Goal: Task Accomplishment & Management: Manage account settings

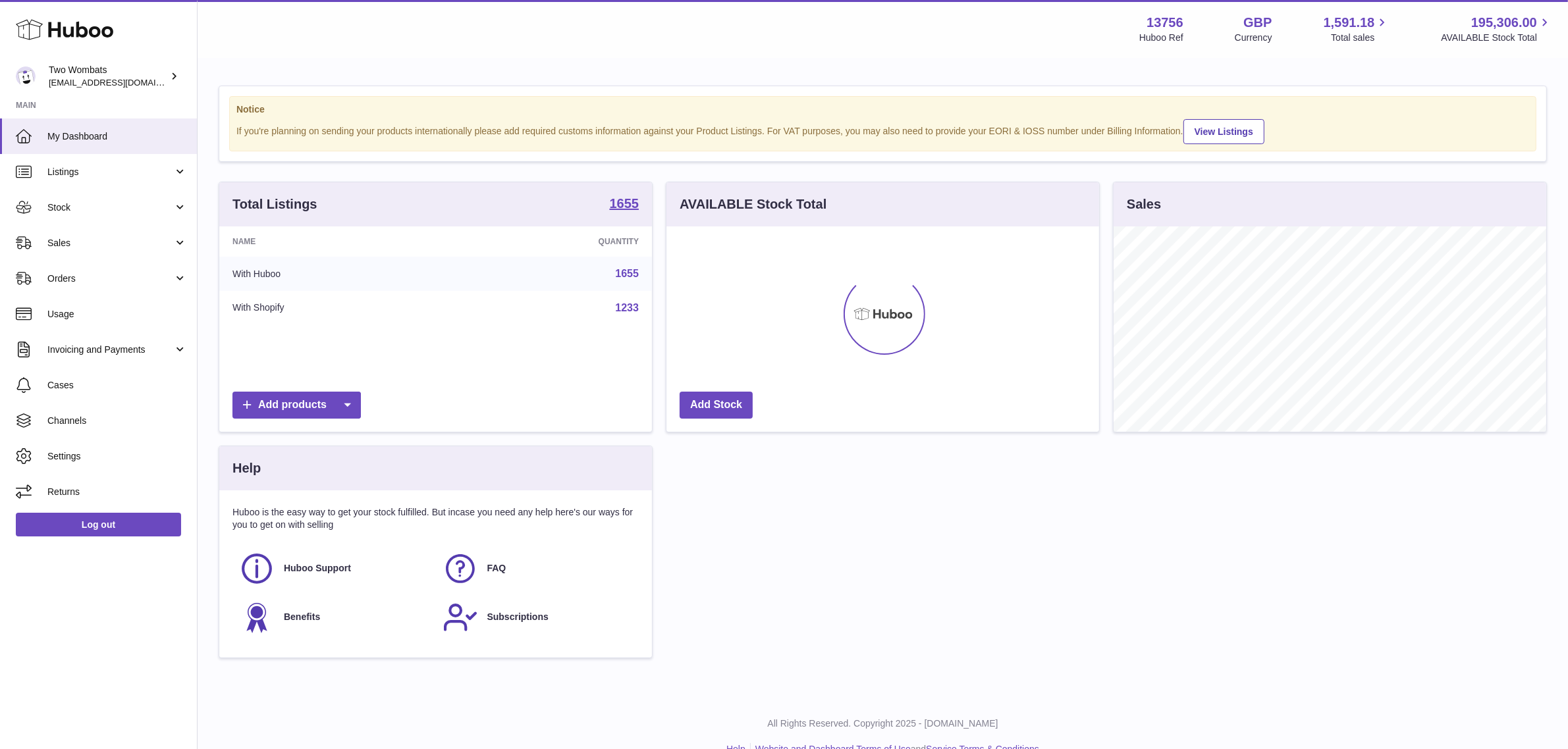
scroll to position [204, 432]
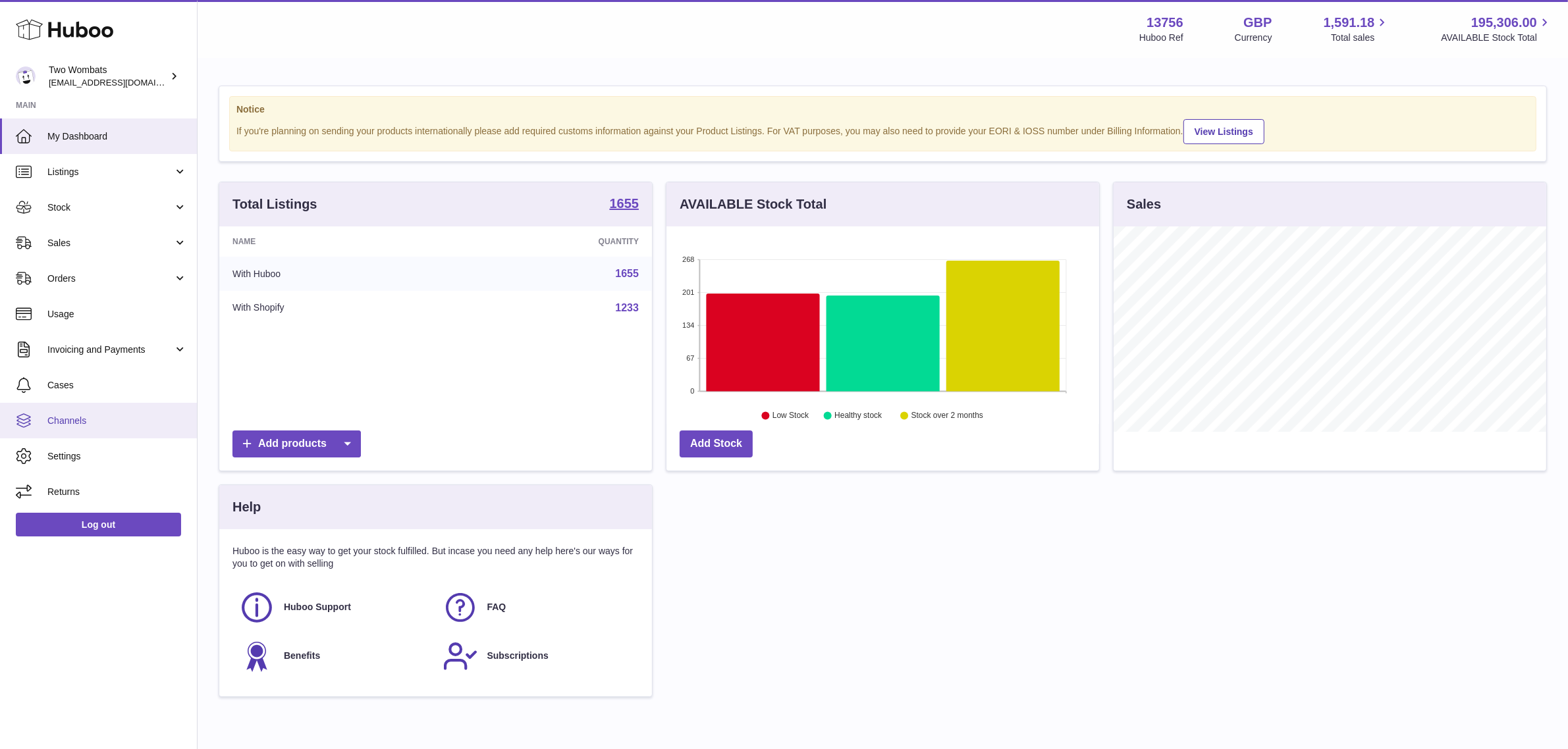
click at [88, 429] on link "Channels" at bounding box center [99, 421] width 197 height 36
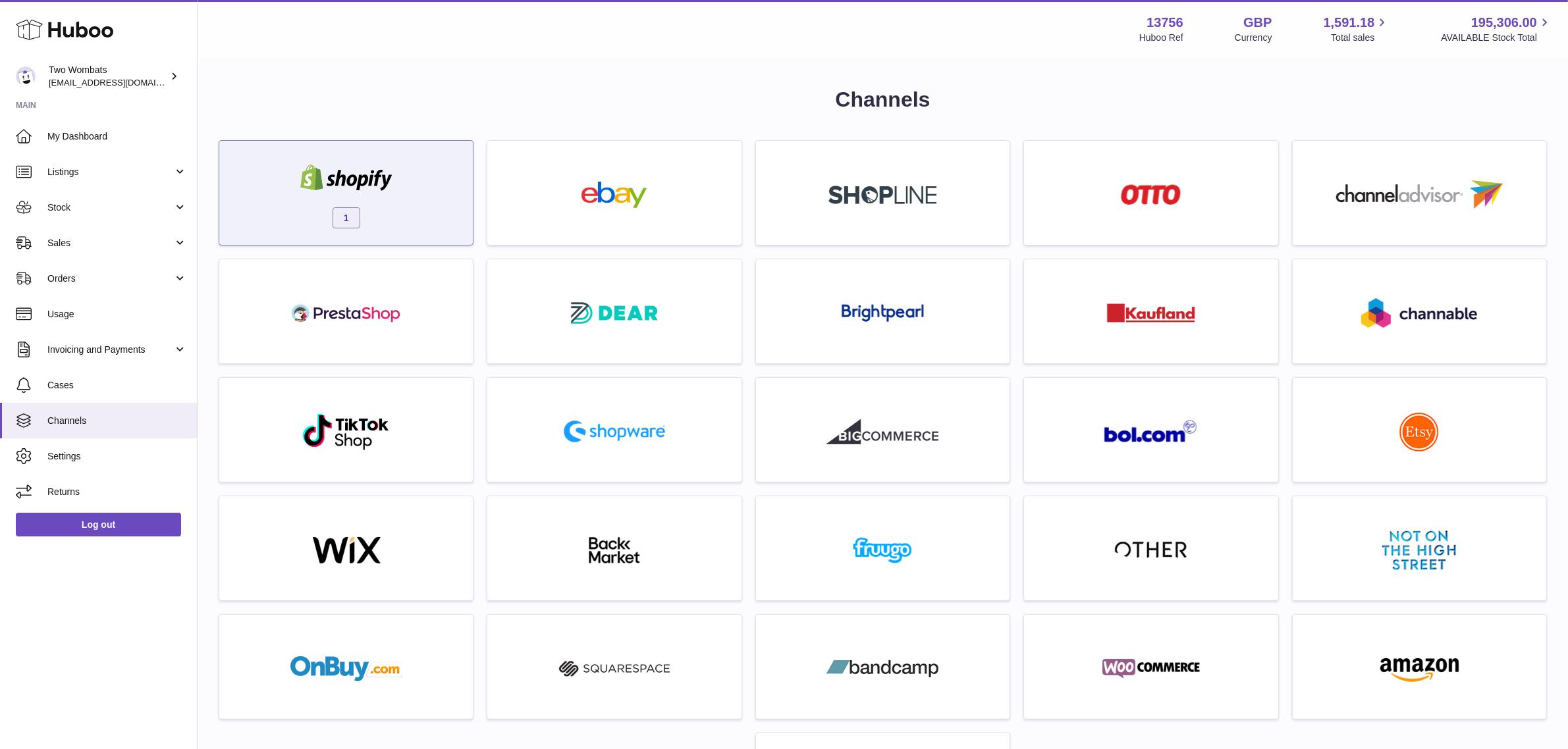
click at [410, 185] on div "1" at bounding box center [346, 196] width 240 height 84
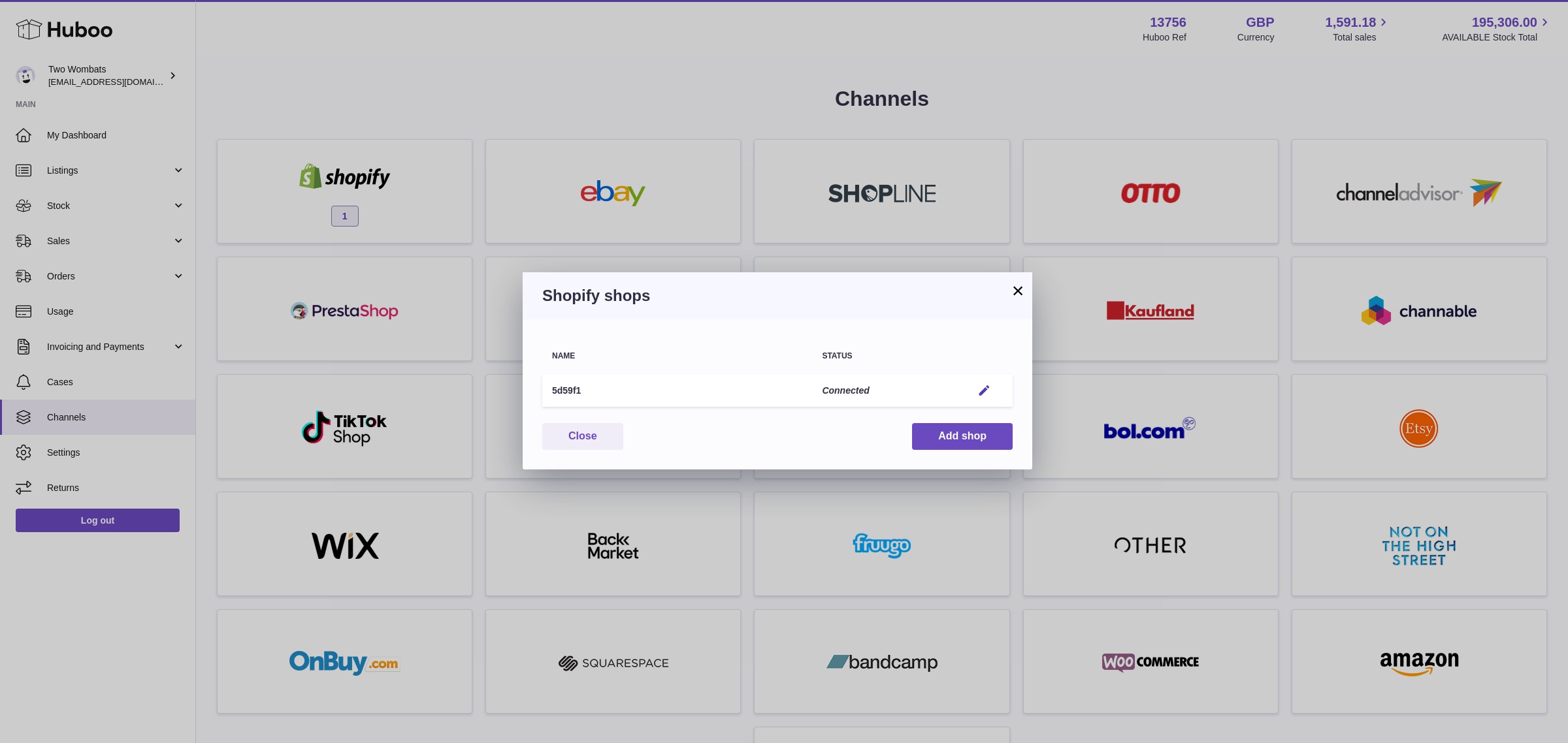
click at [983, 398] on td "Edit" at bounding box center [988, 391] width 51 height 33
click at [985, 388] on em "button" at bounding box center [984, 390] width 14 height 14
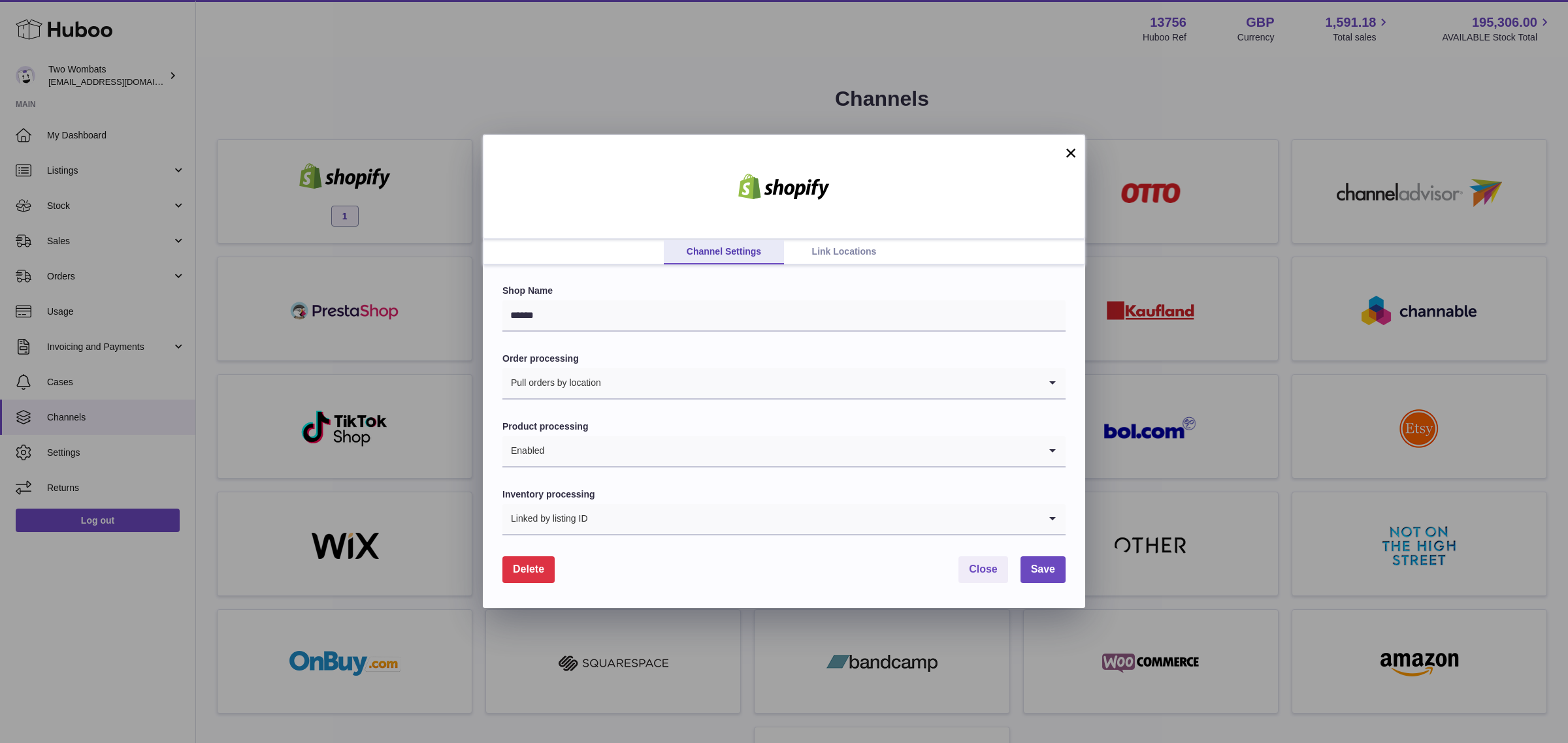
click at [863, 252] on link "Link Locations" at bounding box center [844, 252] width 120 height 24
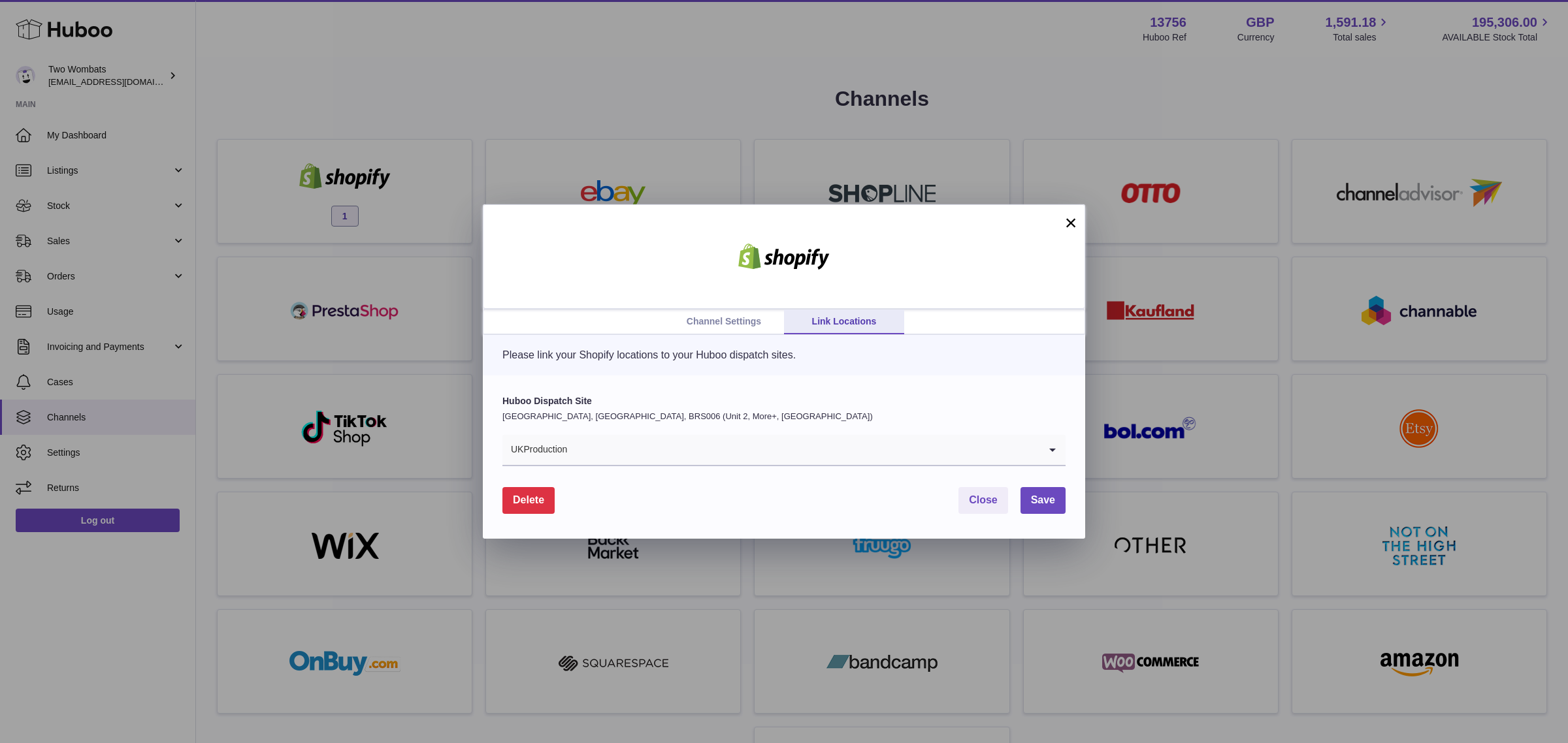
click at [735, 314] on link "Channel Settings" at bounding box center [723, 321] width 120 height 24
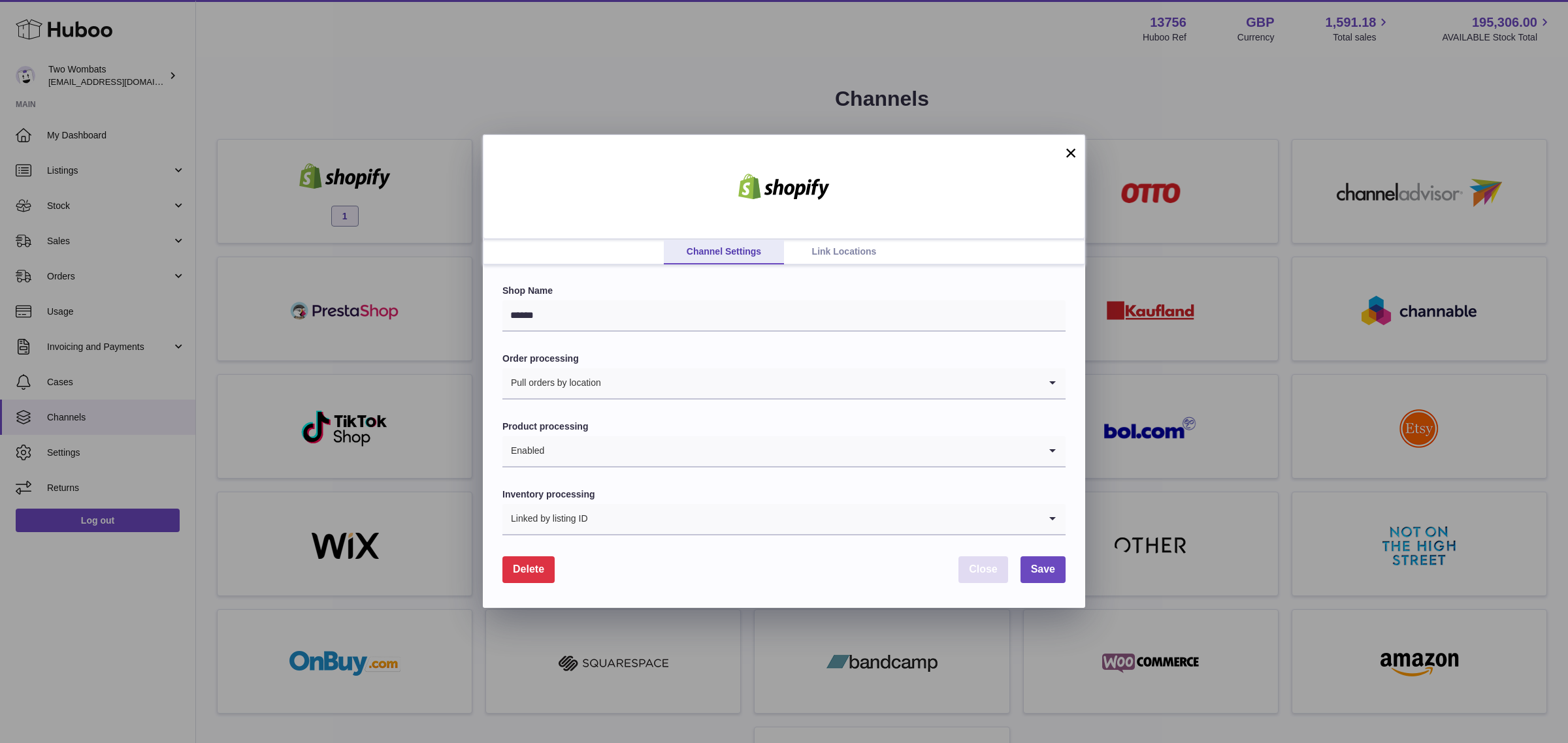
click at [989, 573] on span "Close" at bounding box center [983, 569] width 29 height 11
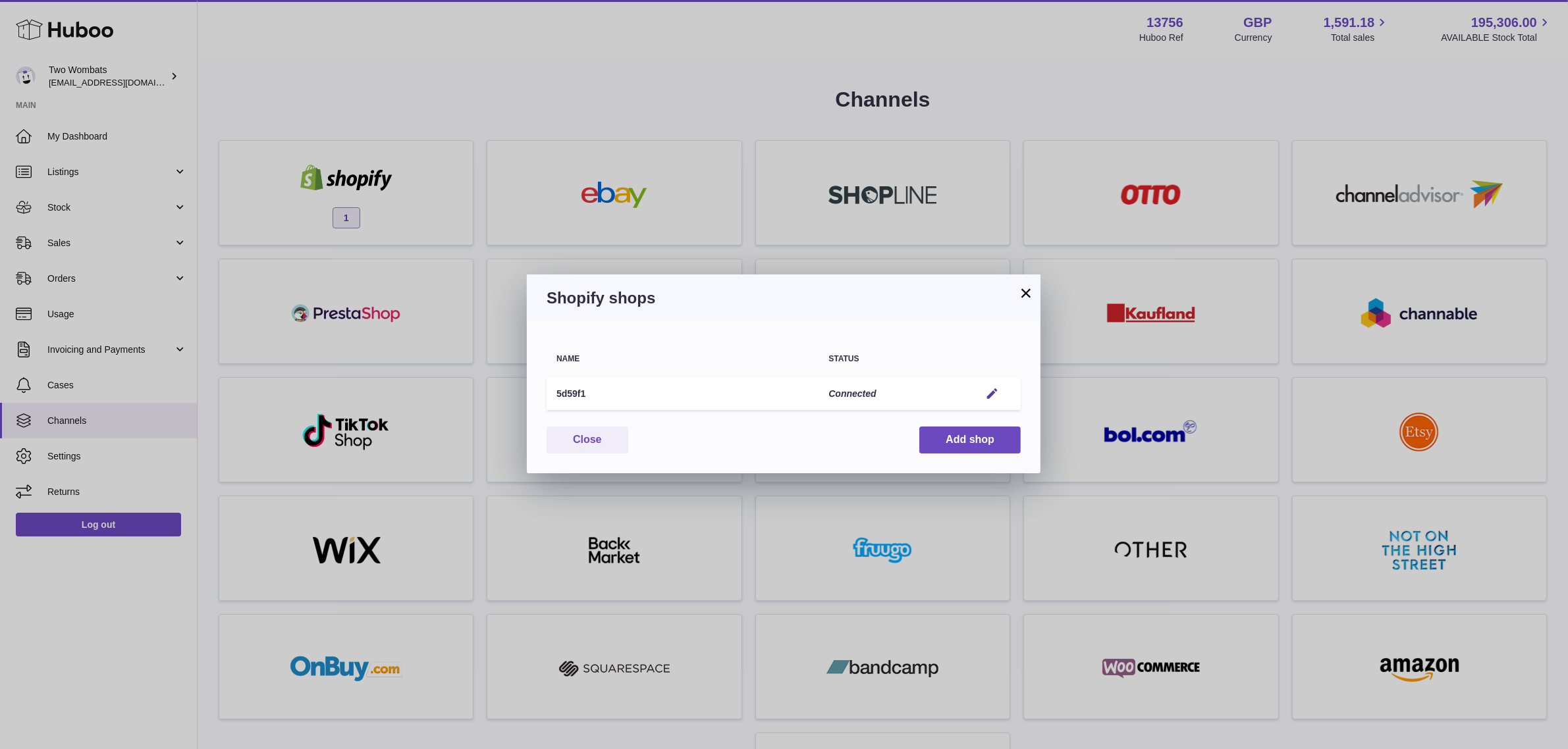
click at [1023, 286] on button "×" at bounding box center [1025, 293] width 16 height 16
